Goal: Task Accomplishment & Management: Manage account settings

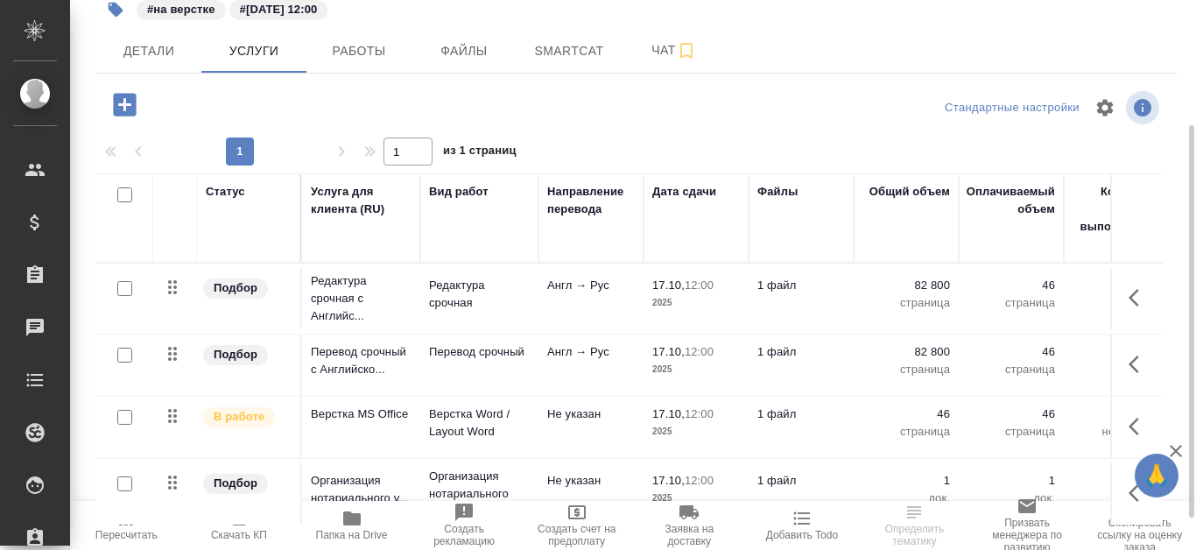
scroll to position [220, 0]
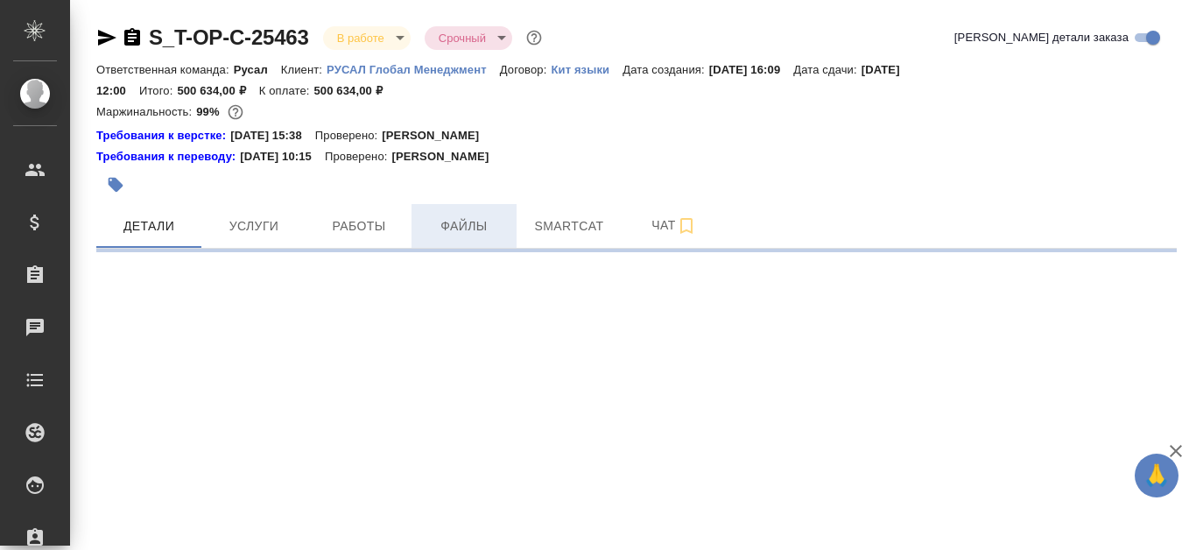
select select "RU"
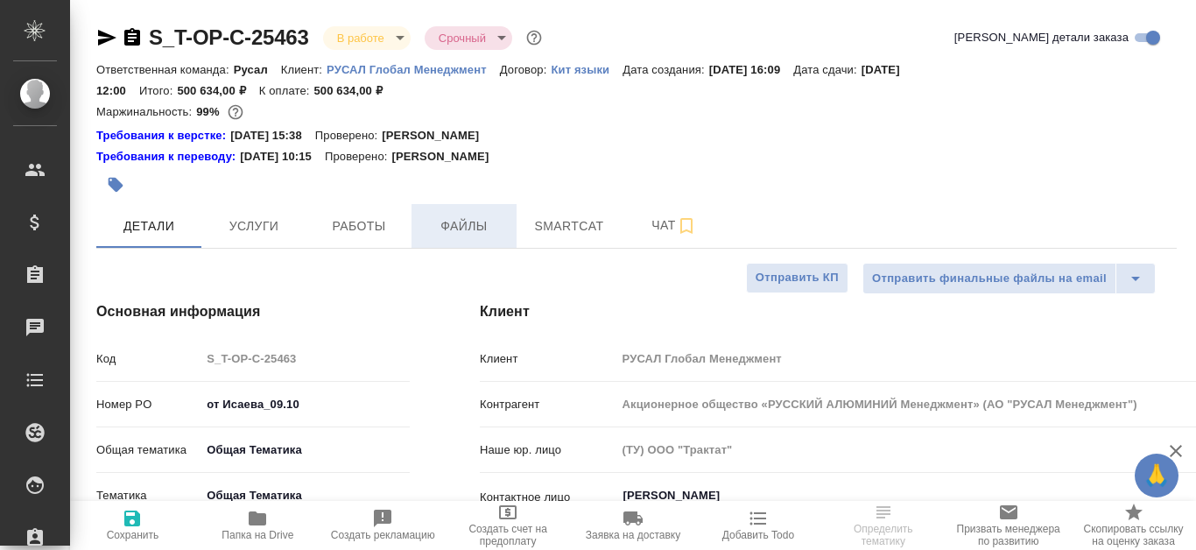
type textarea "x"
click at [101, 41] on icon "button" at bounding box center [107, 38] width 18 height 16
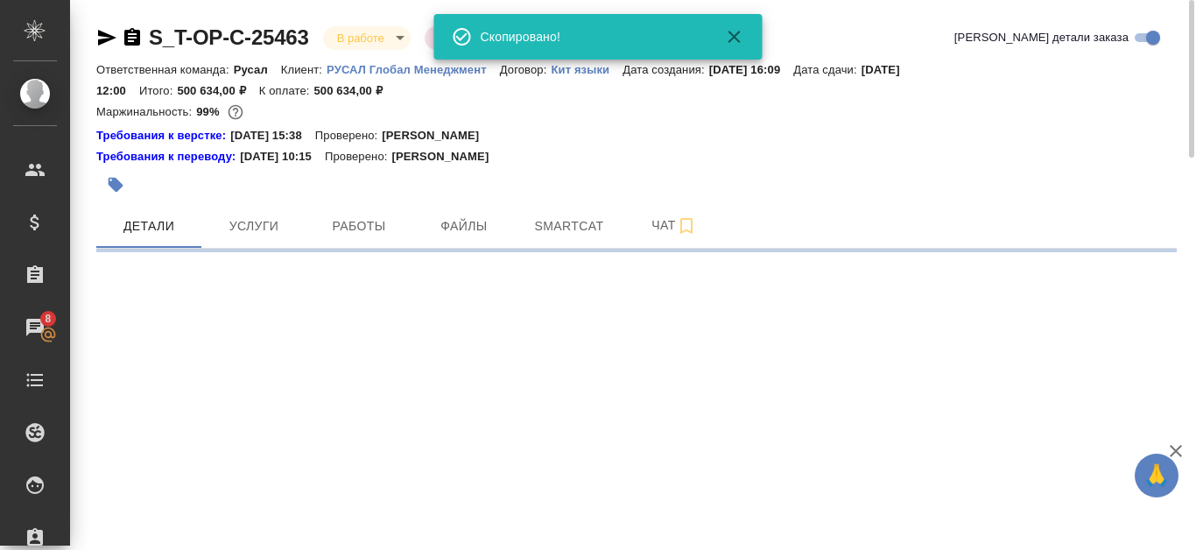
select select "RU"
